Goal: Transaction & Acquisition: Purchase product/service

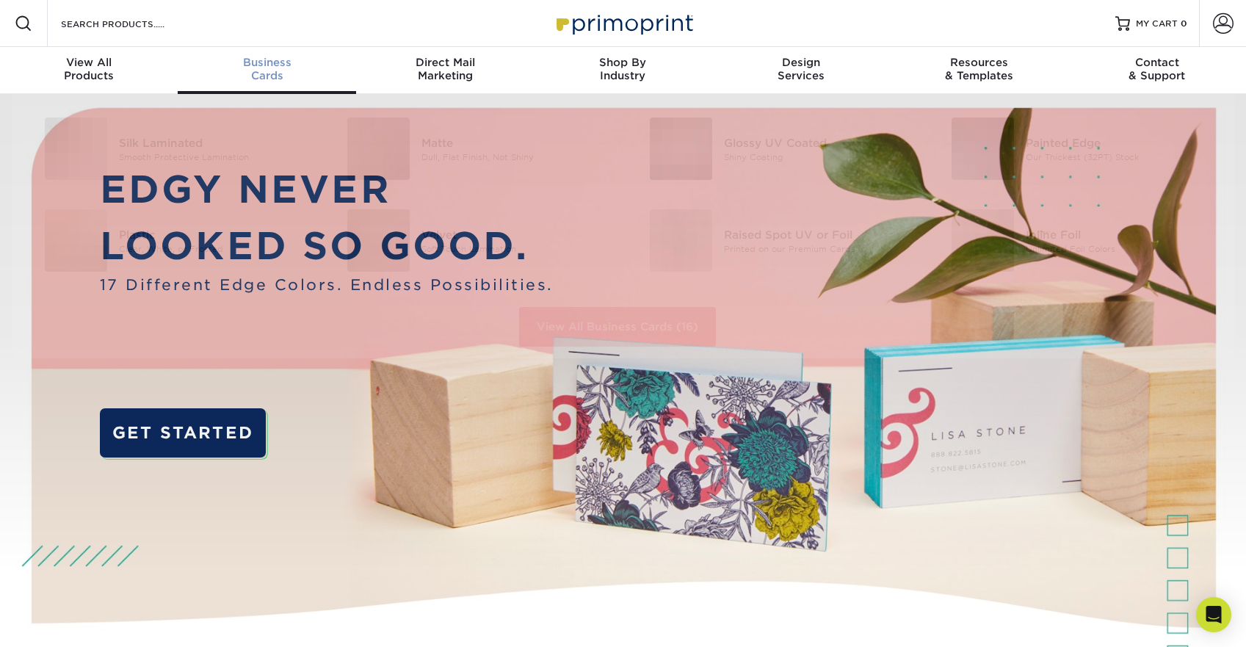
click at [252, 66] on span "Business" at bounding box center [267, 62] width 178 height 13
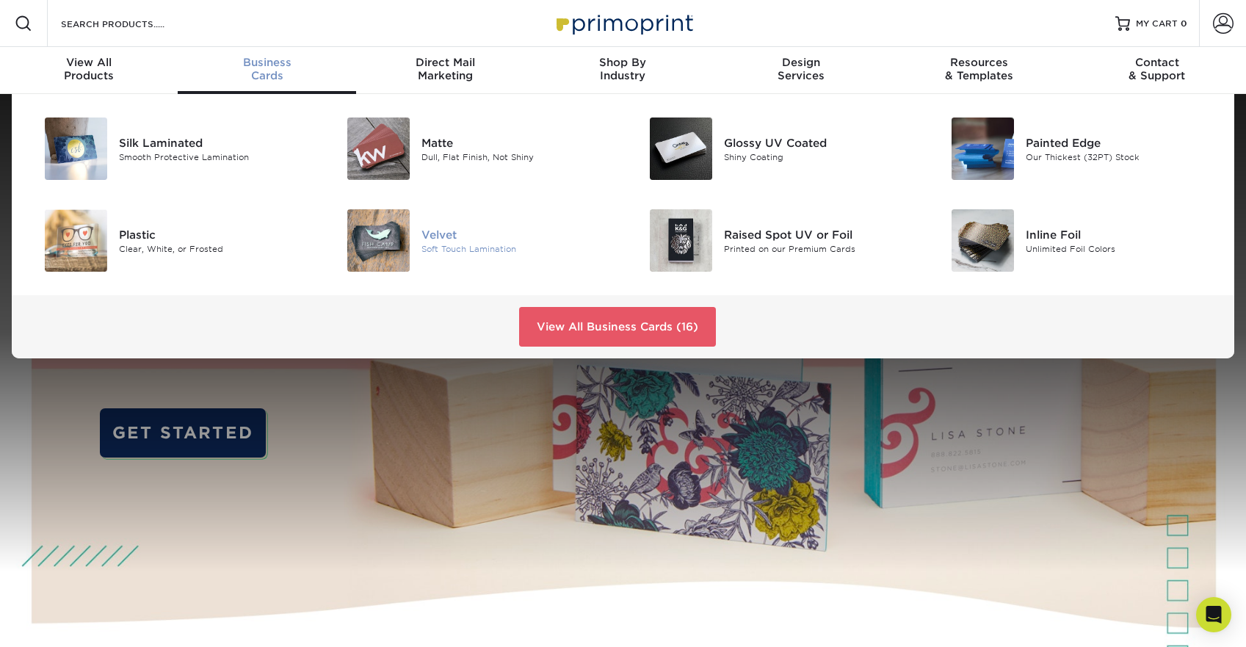
click at [469, 250] on div "Soft Touch Lamination" at bounding box center [516, 248] width 190 height 12
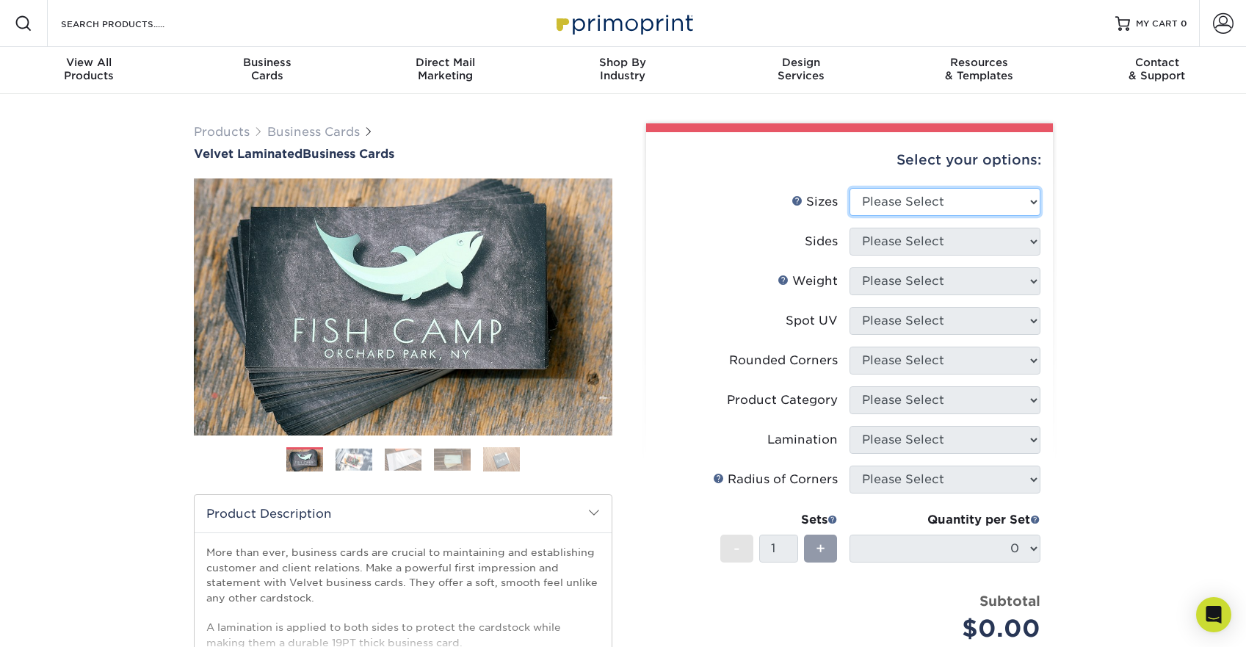
click at [901, 198] on select "Please Select 1.5" x 3.5" - Mini 1.75" x 3.5" - Mini 2" x 2" - Square 2" x 3" -…" at bounding box center [945, 202] width 191 height 28
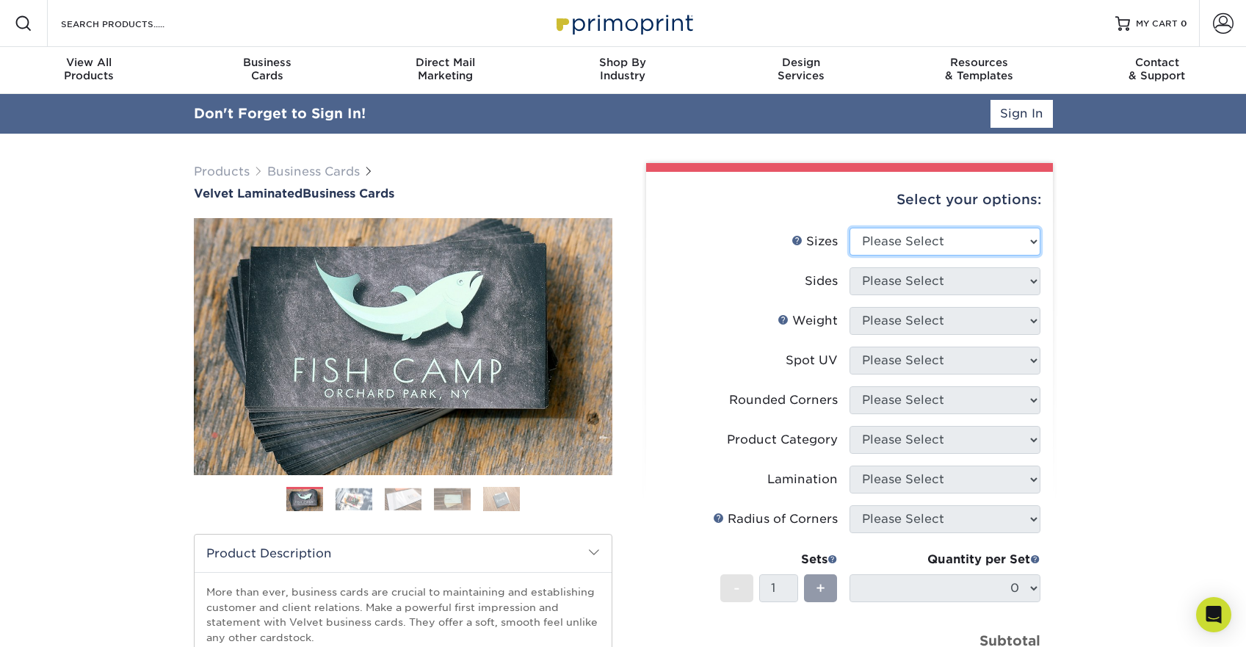
select select "2.00x3.50"
click at [850, 228] on select "Please Select 1.5" x 3.5" - Mini 1.75" x 3.5" - Mini 2" x 2" - Square 2" x 3" -…" at bounding box center [945, 242] width 191 height 28
click at [897, 282] on select "Please Select Print Both Sides Print Front Only" at bounding box center [945, 281] width 191 height 28
select select "13abbda7-1d64-4f25-8bb2-c179b224825d"
click at [850, 267] on select "Please Select Print Both Sides Print Front Only" at bounding box center [945, 281] width 191 height 28
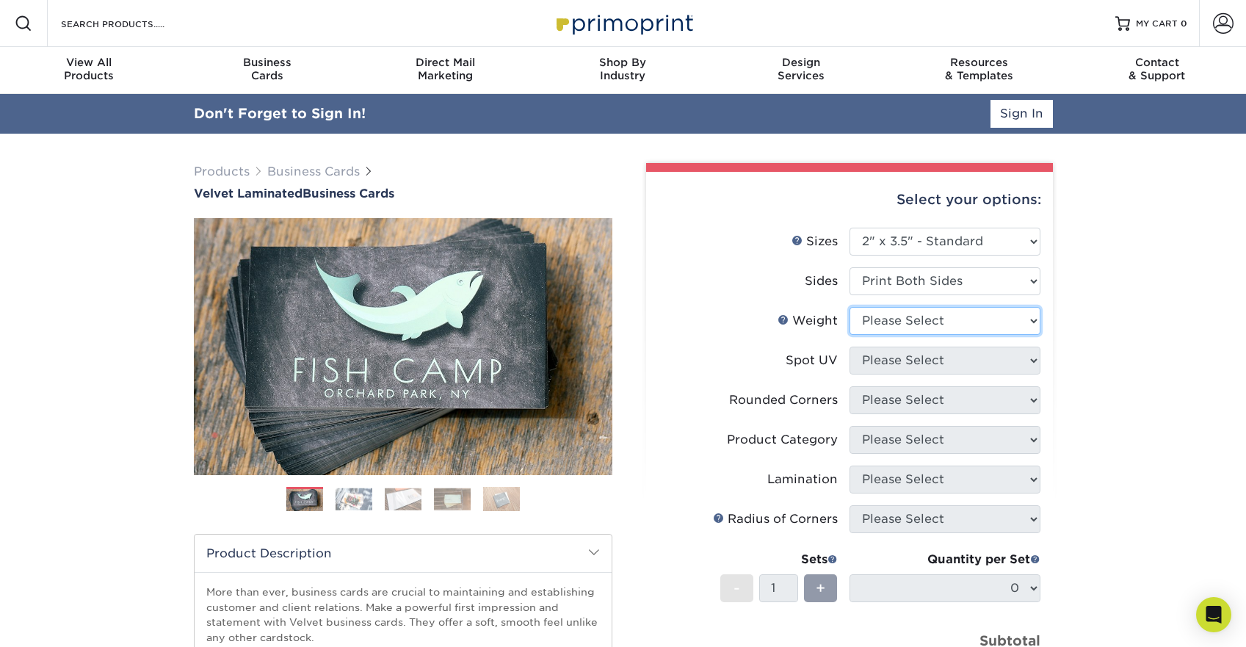
click at [897, 314] on select "Please Select 16PT" at bounding box center [945, 321] width 191 height 28
select select "16PT"
click at [850, 307] on select "Please Select 16PT" at bounding box center [945, 321] width 191 height 28
click at [897, 350] on select "Please Select No Spot UV Front and Back (Both Sides) Front Only Back Only" at bounding box center [945, 361] width 191 height 28
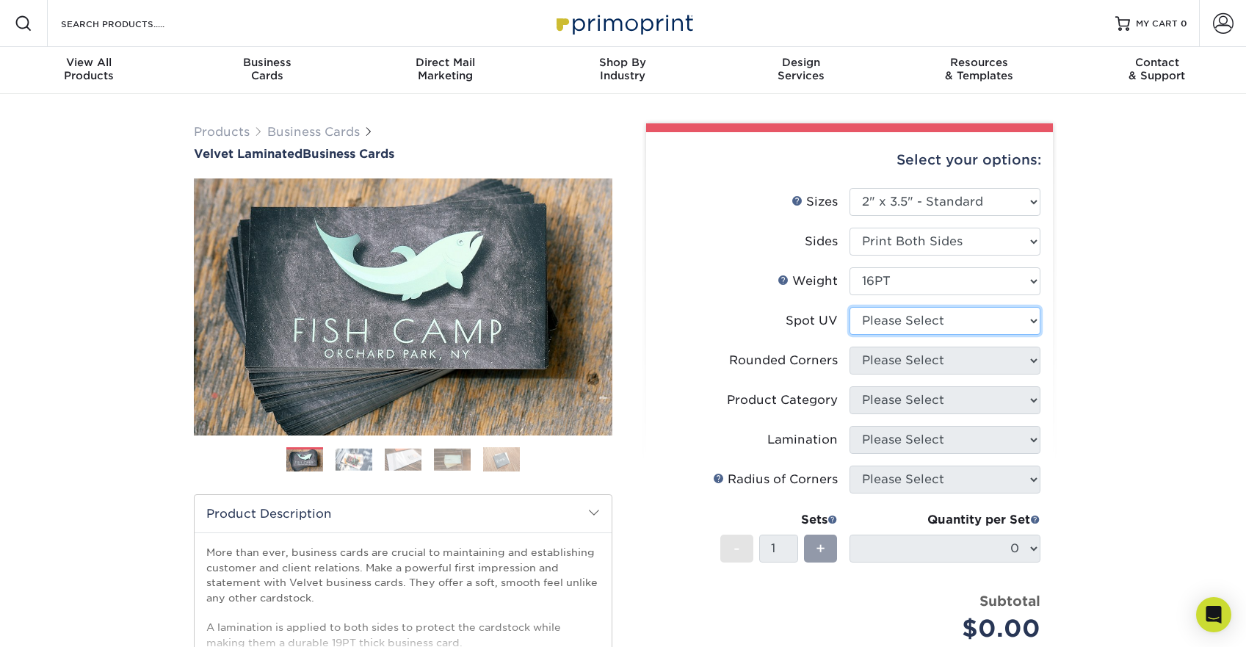
select select "1"
click at [850, 307] on select "Please Select No Spot UV Front and Back (Both Sides) Front Only Back Only" at bounding box center [945, 321] width 191 height 28
click at [901, 360] on select "Please Select Yes - Round 2 Corners Yes - Round 4 Corners No" at bounding box center [945, 361] width 191 height 28
select select "7672df9e-0e0a-464d-8e1f-920c575e4da3"
click at [850, 347] on select "Please Select Yes - Round 2 Corners Yes - Round 4 Corners No" at bounding box center [945, 361] width 191 height 28
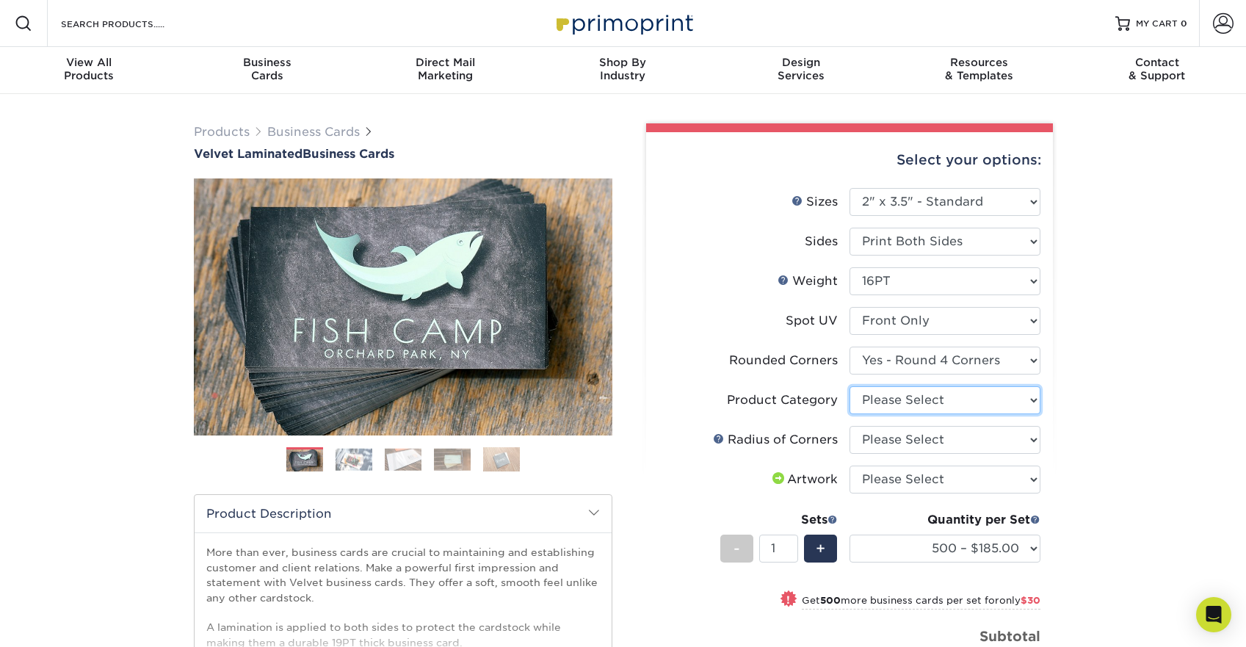
click at [906, 394] on select "Please Select Business Cards" at bounding box center [945, 400] width 191 height 28
select select "3b5148f1-0588-4f88-a218-97bcfdce65c1"
click at [850, 386] on select "Please Select Business Cards" at bounding box center [945, 400] width 191 height 28
click at [906, 435] on select "Please Select Rounded 1/8" Rounded 1/4"" at bounding box center [945, 440] width 191 height 28
select select "589680c7-ee9a-431b-9d12-d7aeb1386a97"
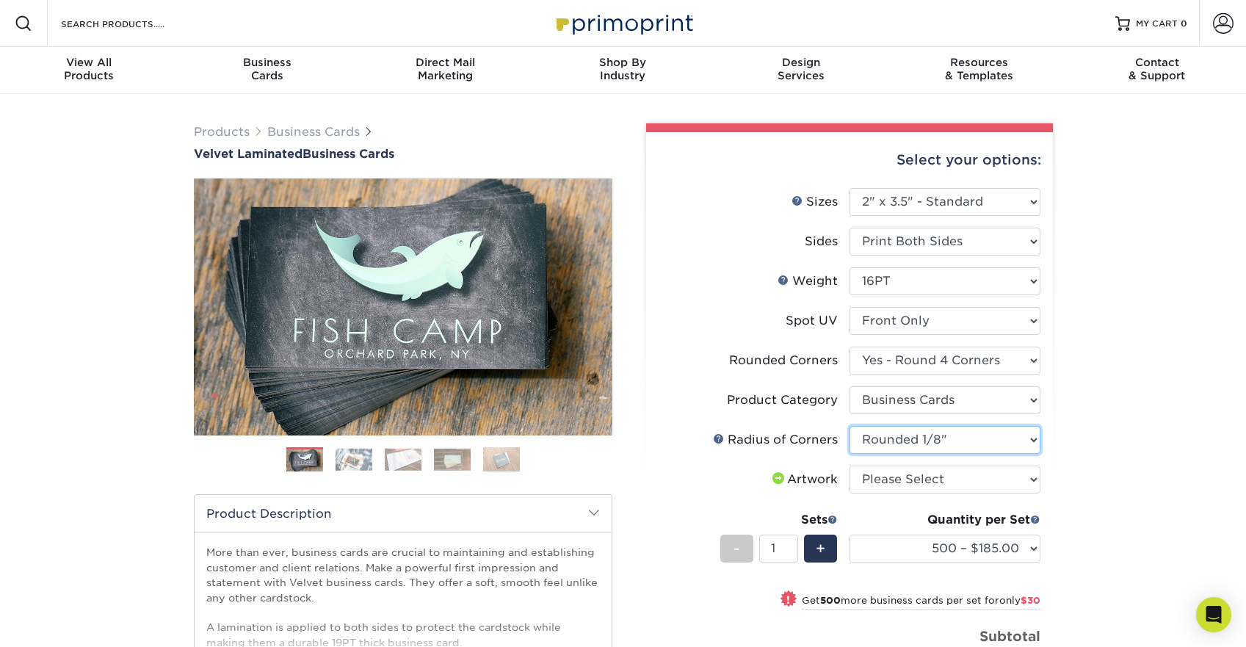
click at [850, 426] on select "Please Select Rounded 1/8" Rounded 1/4"" at bounding box center [945, 440] width 191 height 28
click at [908, 478] on select "Please Select I will upload files I need a design - $100" at bounding box center [945, 480] width 191 height 28
select select "upload"
click at [850, 466] on select "Please Select I will upload files I need a design - $100" at bounding box center [945, 480] width 191 height 28
click at [909, 160] on div "Select your options:" at bounding box center [849, 160] width 383 height 56
